Goal: Task Accomplishment & Management: Manage account settings

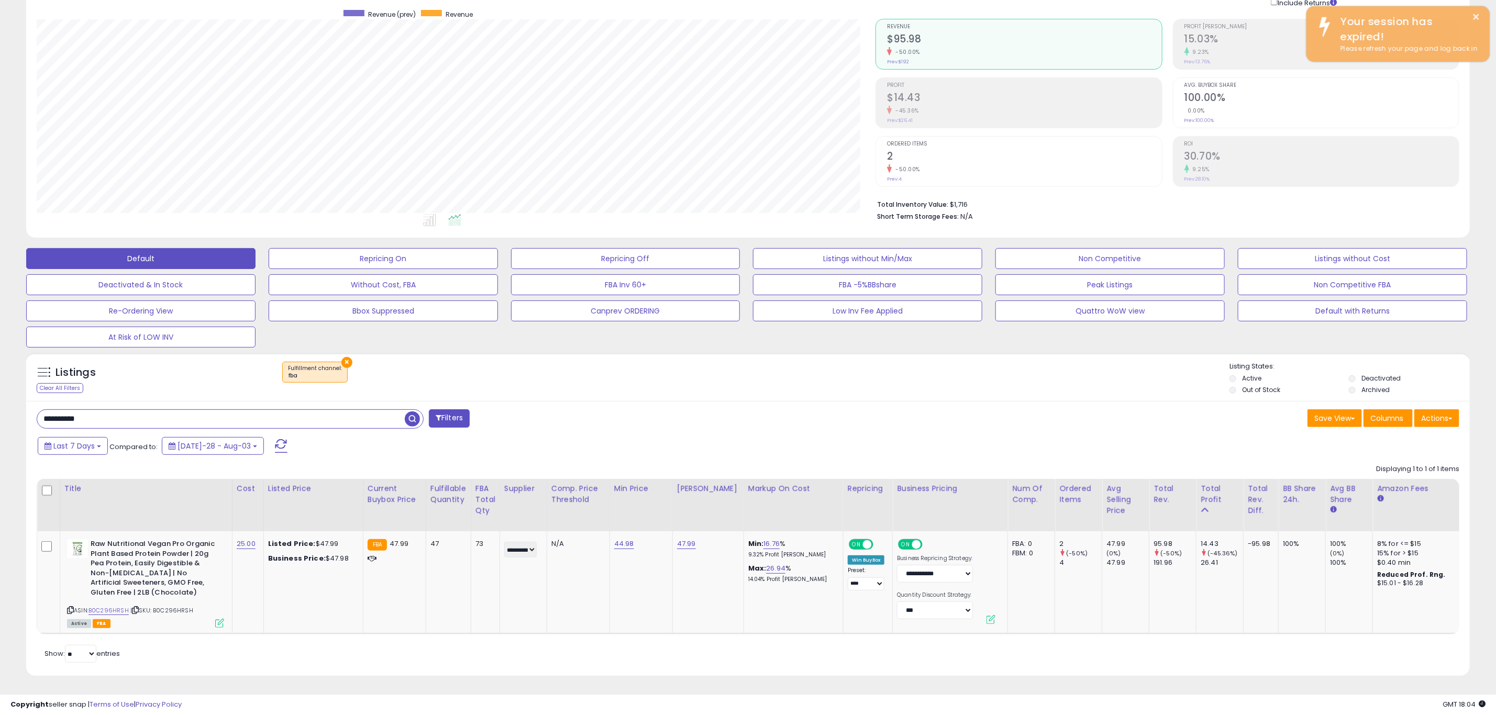
scroll to position [215, 839]
drag, startPoint x: 167, startPoint y: 417, endPoint x: -123, endPoint y: 416, distance: 289.5
click at [0, 416] on html "Unable to login Retrieving listings data.. has not yet accepted the Terms of Us…" at bounding box center [748, 275] width 1496 height 715
paste input "text"
type input "**********"
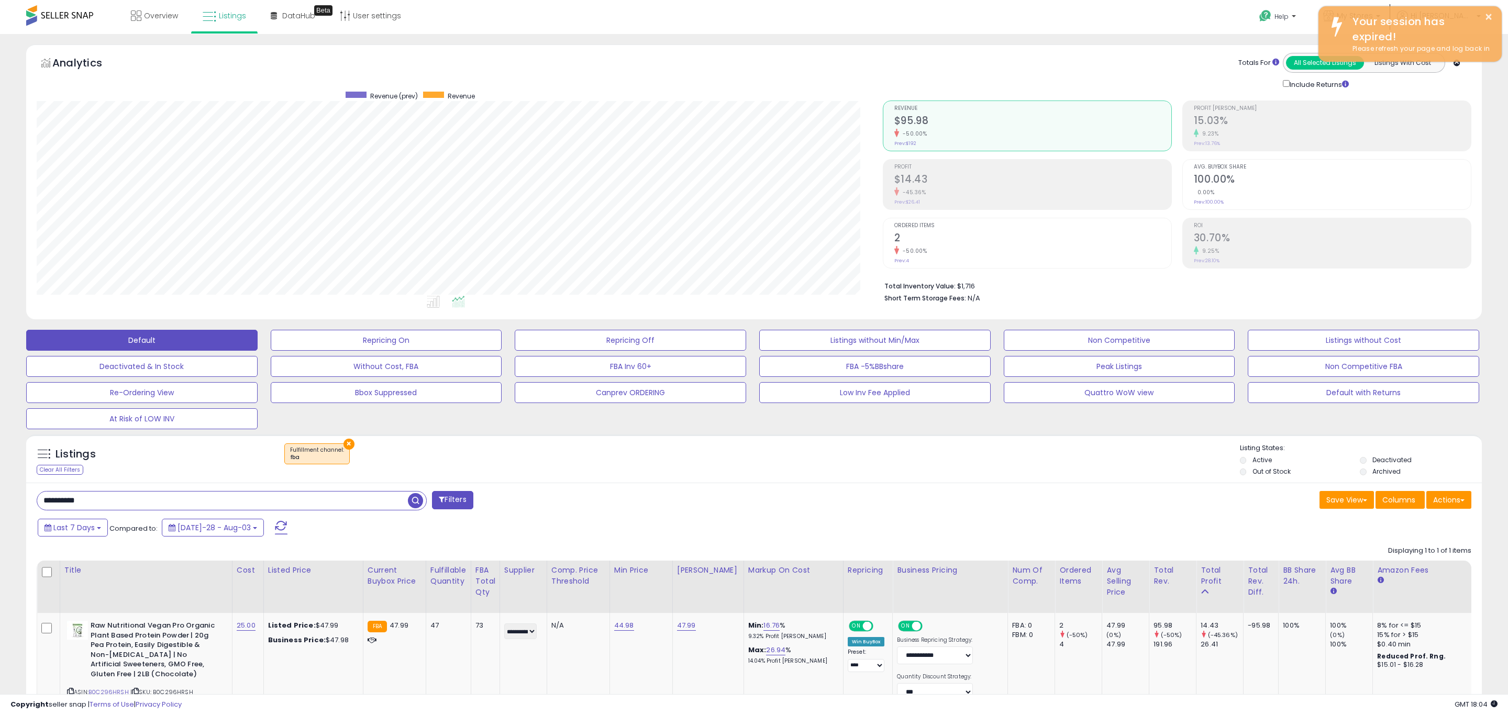
scroll to position [215, 847]
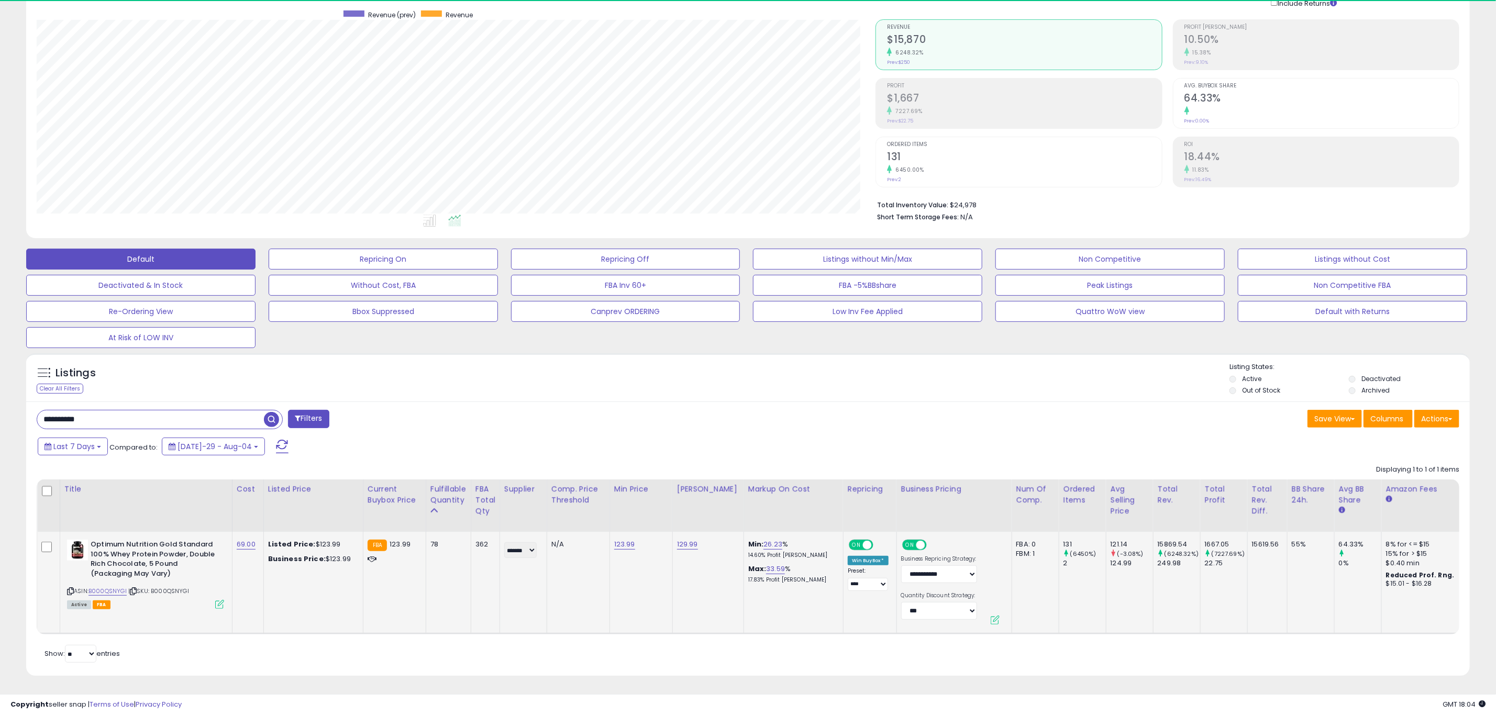
scroll to position [215, 839]
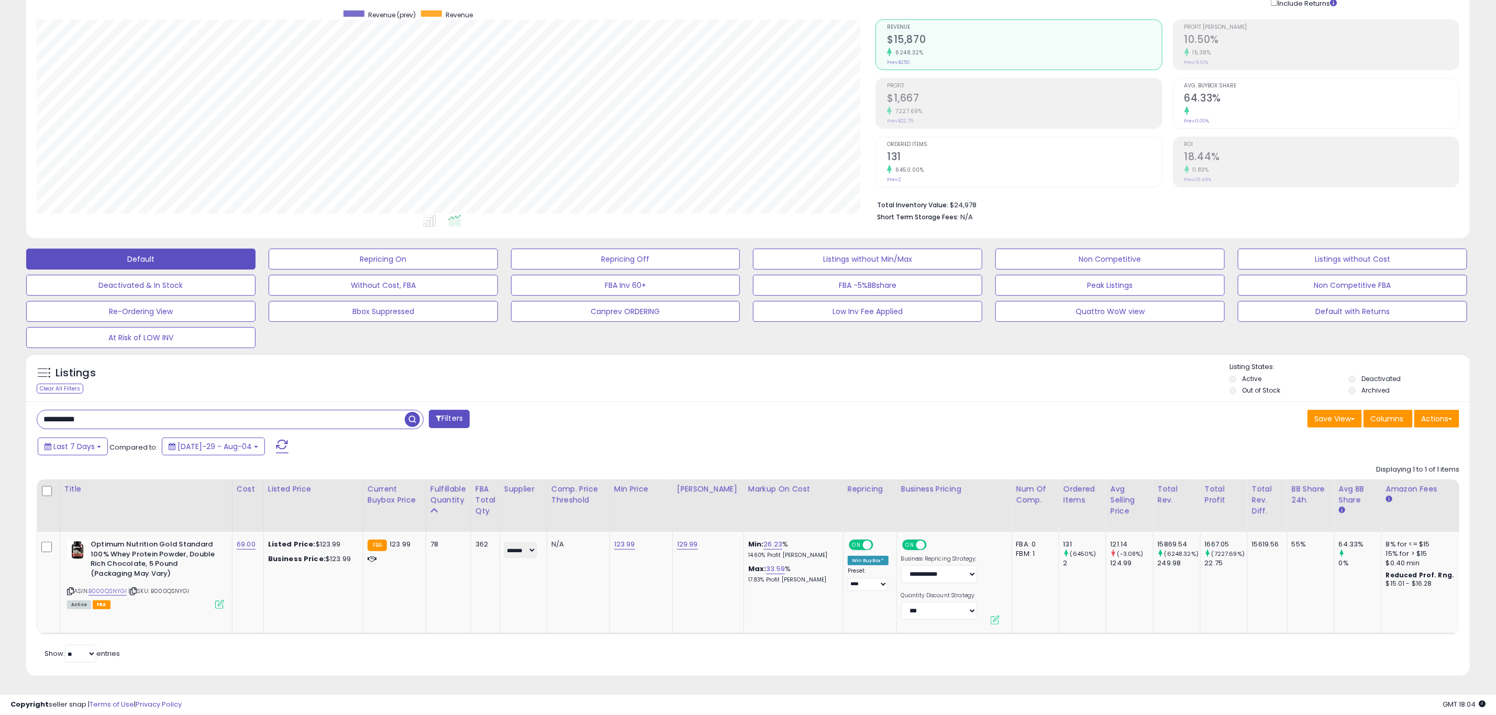
drag, startPoint x: 115, startPoint y: 403, endPoint x: -171, endPoint y: 393, distance: 286.5
click at [0, 393] on html "Unable to login Retrieving listings data.. has not yet accepted the Terms of Us…" at bounding box center [748, 276] width 1496 height 715
paste input "text"
type input "**********"
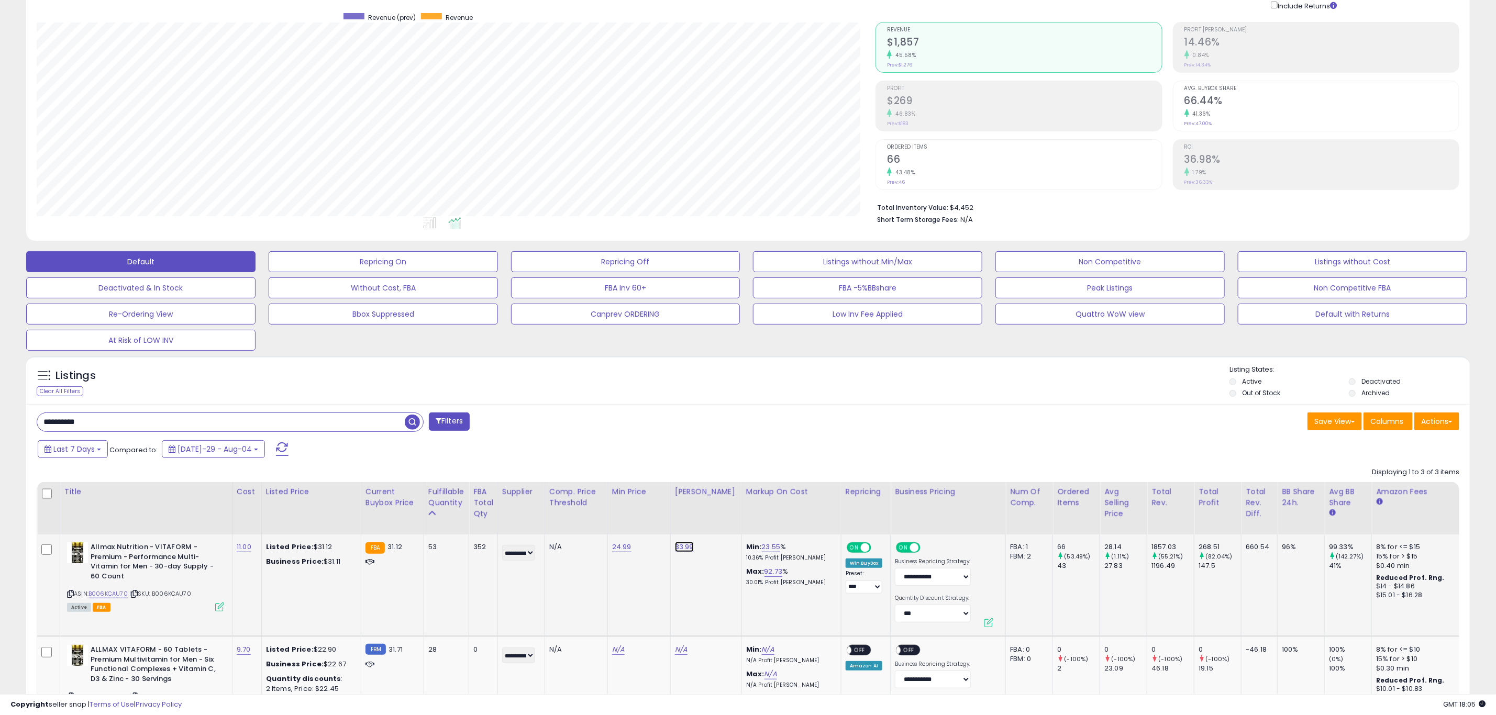
click at [683, 549] on link "33.99" at bounding box center [684, 547] width 19 height 10
drag, startPoint x: 647, startPoint y: 525, endPoint x: 385, endPoint y: 528, distance: 262.3
click at [399, 528] on table "Title Cost" at bounding box center [1035, 662] width 1997 height 360
type input "*****"
click button "submit" at bounding box center [711, 520] width 18 height 16
